Goal: Information Seeking & Learning: Find specific fact

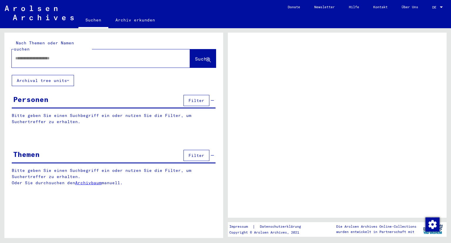
click at [75, 55] on input "text" at bounding box center [95, 58] width 161 height 6
type input "*******"
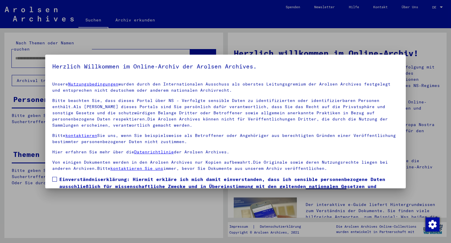
scroll to position [36, 0]
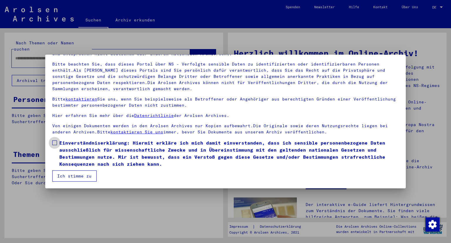
click at [54, 143] on span at bounding box center [54, 142] width 5 height 5
click at [82, 176] on button "Ich stimme zu" at bounding box center [74, 175] width 44 height 11
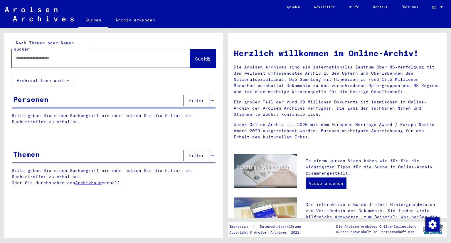
click at [51, 58] on div at bounding box center [92, 58] width 161 height 13
click at [48, 55] on div at bounding box center [92, 58] width 161 height 13
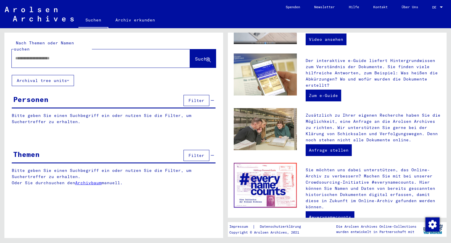
scroll to position [144, 0]
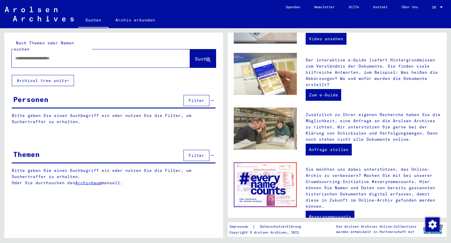
click at [121, 55] on input "text" at bounding box center [93, 58] width 157 height 6
click at [100, 55] on input "text" at bounding box center [93, 58] width 157 height 6
type input "*******"
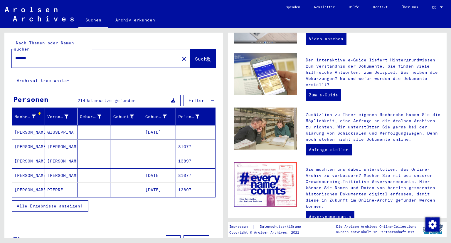
click at [81, 204] on icon "button" at bounding box center [81, 206] width 3 height 4
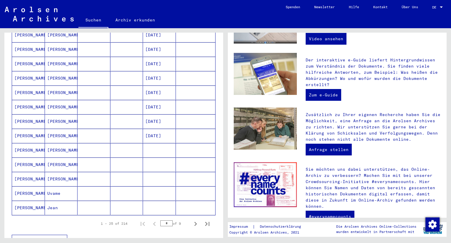
scroll to position [276, 0]
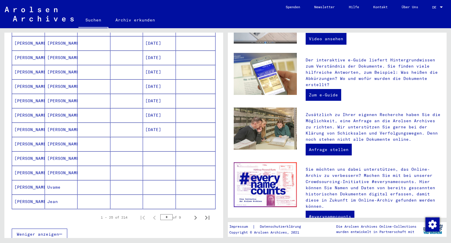
click at [156, 140] on mat-cell at bounding box center [159, 144] width 33 height 14
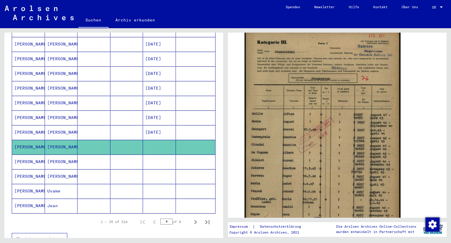
scroll to position [119, 0]
click at [189, 154] on mat-cell at bounding box center [196, 161] width 40 height 14
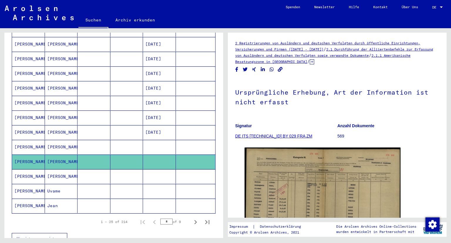
scroll to position [38, 0]
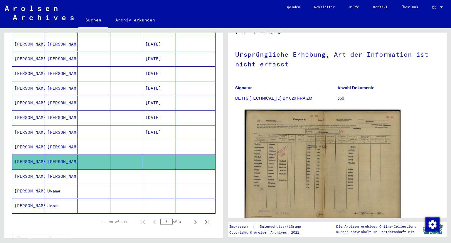
click at [126, 171] on mat-cell at bounding box center [126, 176] width 33 height 14
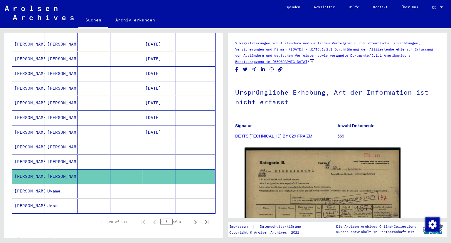
click at [124, 187] on mat-cell at bounding box center [126, 191] width 33 height 14
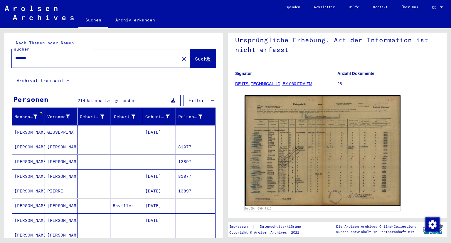
click at [145, 55] on div "*******" at bounding box center [94, 58] width 164 height 13
click at [26, 169] on mat-cell "[PERSON_NAME]" at bounding box center [28, 176] width 33 height 14
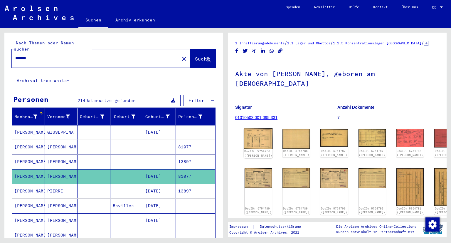
click at [258, 134] on img at bounding box center [258, 138] width 29 height 21
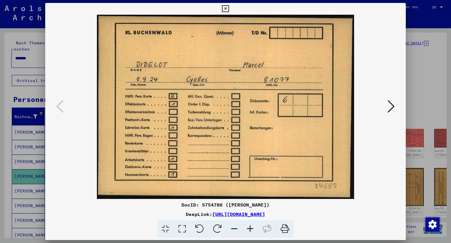
click at [391, 107] on icon at bounding box center [390, 106] width 7 height 14
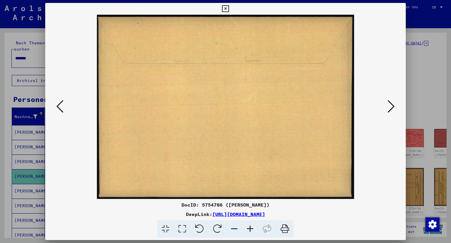
click at [391, 107] on icon at bounding box center [390, 106] width 7 height 14
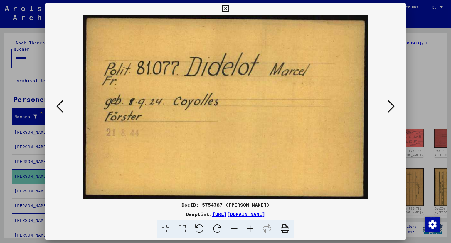
click at [391, 107] on icon at bounding box center [390, 106] width 7 height 14
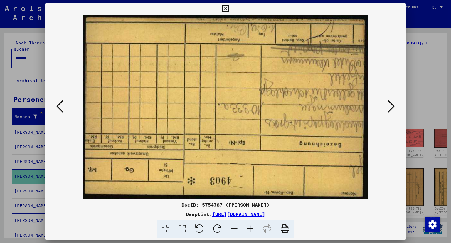
click at [217, 227] on icon at bounding box center [217, 229] width 18 height 18
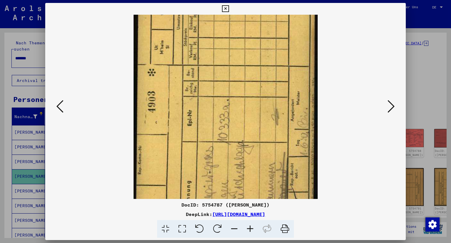
click at [217, 227] on icon at bounding box center [217, 229] width 18 height 18
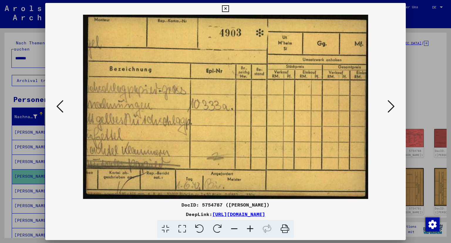
click at [389, 108] on icon at bounding box center [390, 106] width 7 height 14
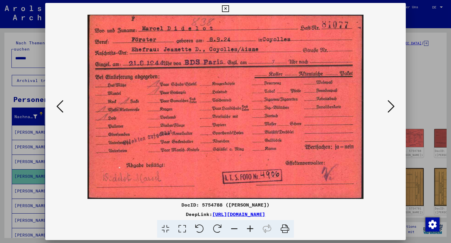
click at [389, 108] on icon at bounding box center [390, 106] width 7 height 14
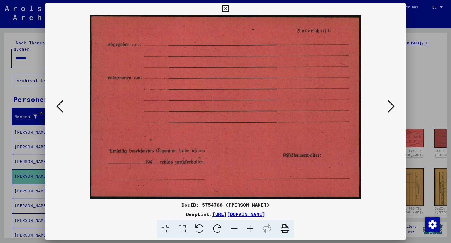
click at [389, 108] on icon at bounding box center [390, 106] width 7 height 14
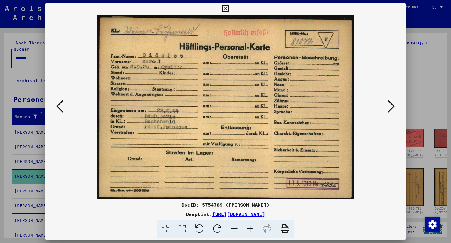
click at [389, 108] on icon at bounding box center [390, 106] width 7 height 14
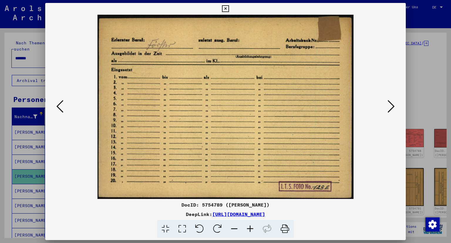
click at [389, 108] on icon at bounding box center [390, 106] width 7 height 14
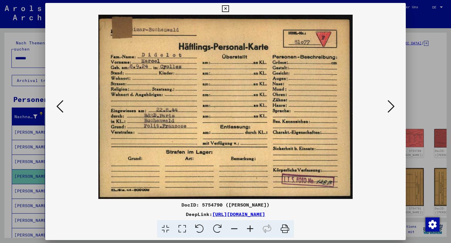
click at [389, 108] on icon at bounding box center [390, 106] width 7 height 14
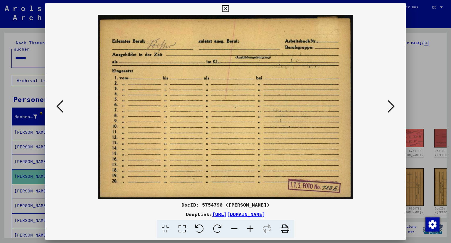
click at [389, 108] on icon at bounding box center [390, 106] width 7 height 14
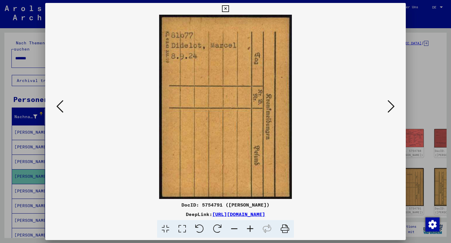
click at [389, 108] on icon at bounding box center [390, 106] width 7 height 14
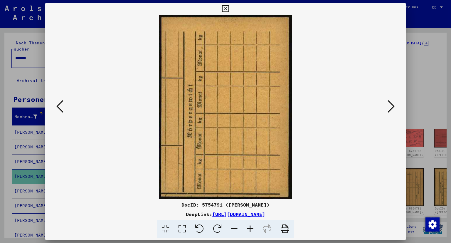
click at [389, 108] on icon at bounding box center [390, 106] width 7 height 14
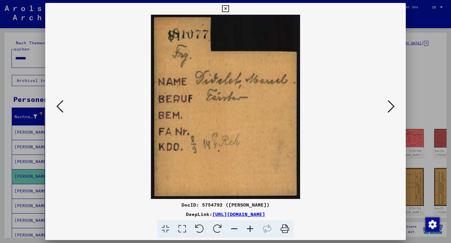
click at [229, 6] on icon at bounding box center [225, 8] width 7 height 7
